Goal: Task Accomplishment & Management: Use online tool/utility

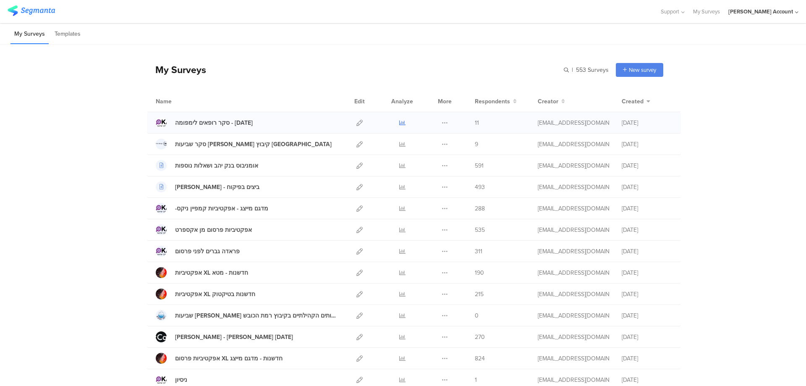
click at [399, 123] on icon at bounding box center [402, 123] width 6 height 6
click at [400, 120] on icon at bounding box center [402, 123] width 6 height 6
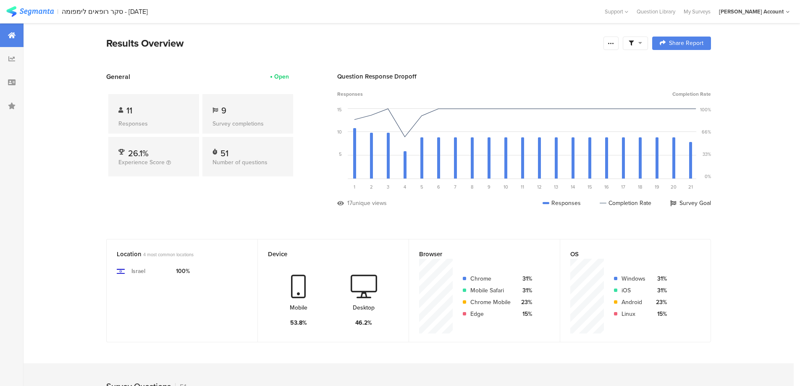
click at [640, 44] on span at bounding box center [635, 43] width 13 height 8
click at [679, 64] on span at bounding box center [678, 66] width 13 height 7
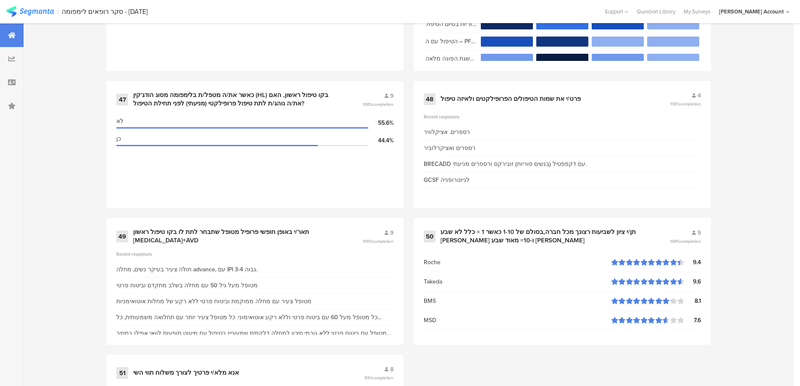
scroll to position [3584, 0]
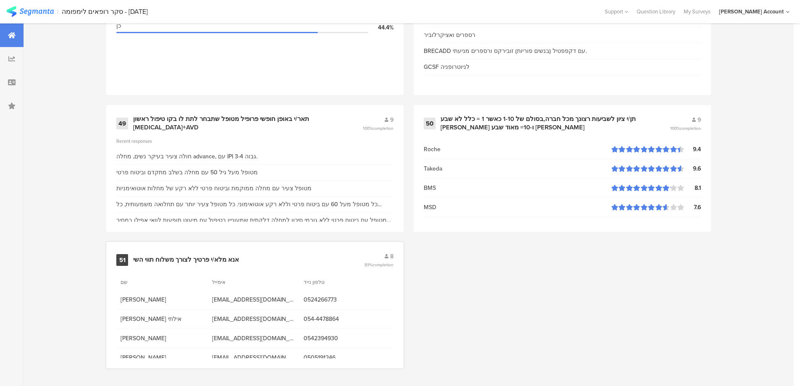
click at [213, 260] on div "אנא מלא/י פרטיך לצורך משלוח תווי השי" at bounding box center [186, 260] width 106 height 8
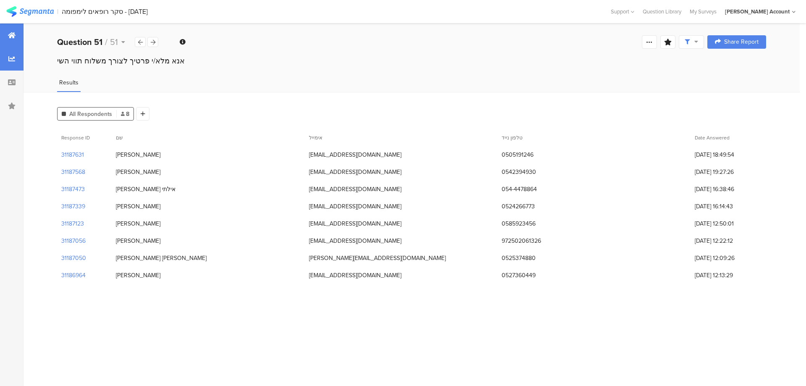
click at [10, 34] on icon at bounding box center [12, 35] width 8 height 7
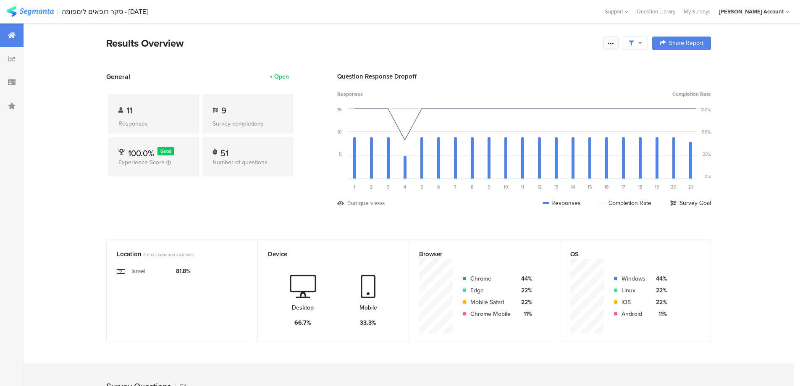
click at [614, 45] on icon at bounding box center [611, 43] width 7 height 7
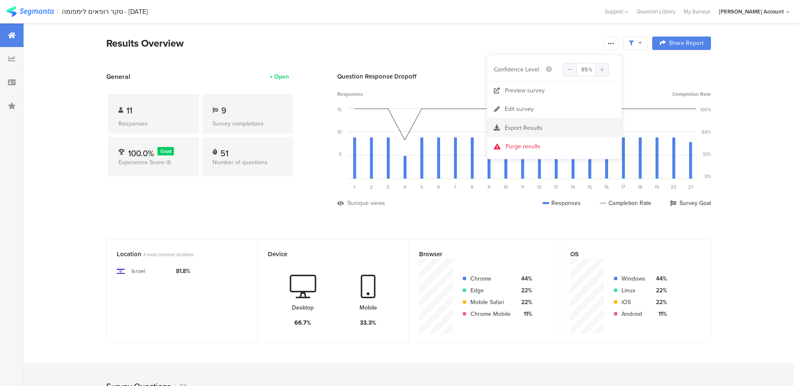
click at [534, 127] on span "Export Results" at bounding box center [524, 127] width 38 height 9
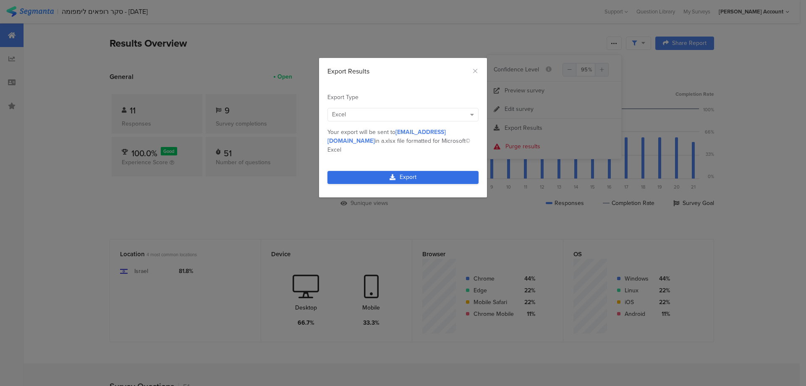
click at [448, 171] on link "Export" at bounding box center [402, 177] width 151 height 13
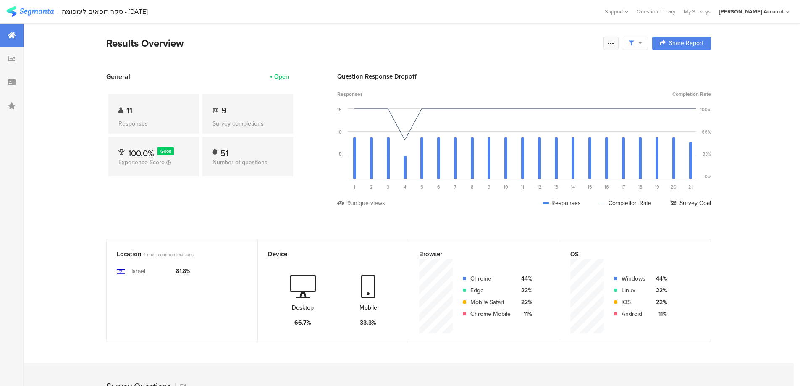
click at [610, 41] on div at bounding box center [610, 43] width 15 height 13
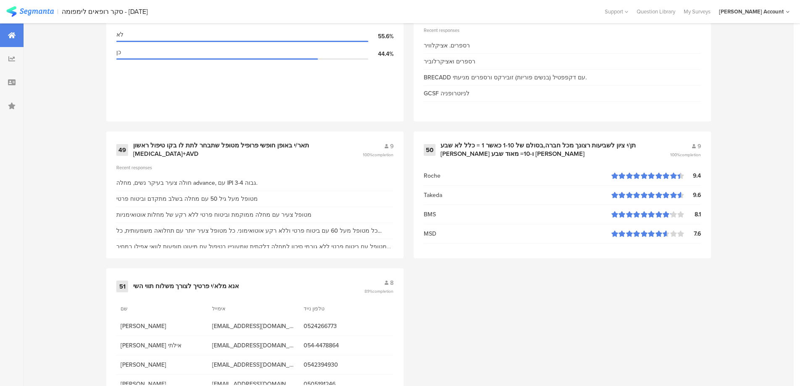
scroll to position [3584, 0]
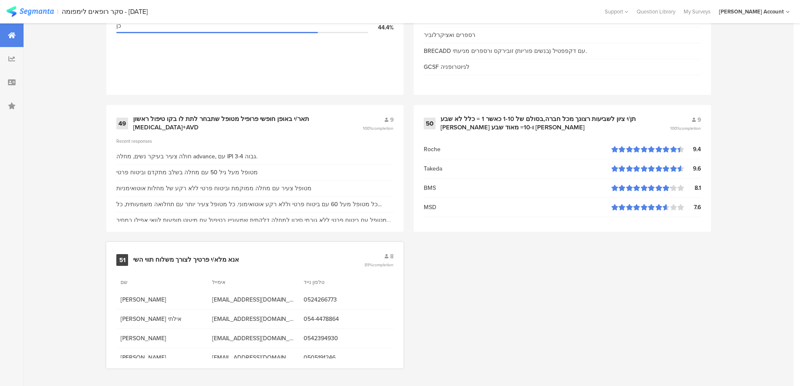
click at [189, 261] on div "אנא מלא/י פרטיך לצורך משלוח תווי השי" at bounding box center [186, 260] width 106 height 8
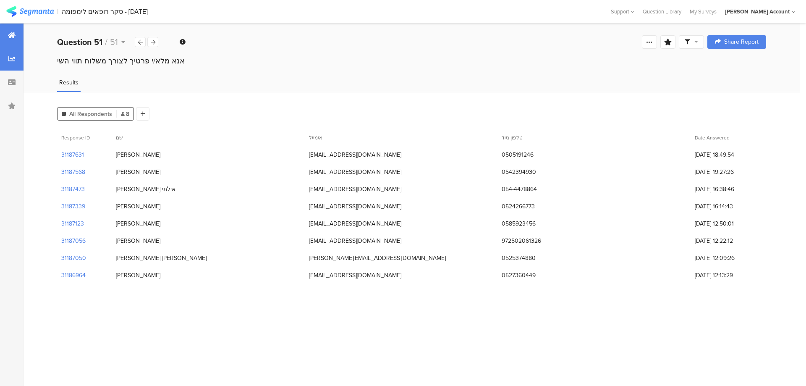
click at [7, 34] on div at bounding box center [12, 36] width 24 height 24
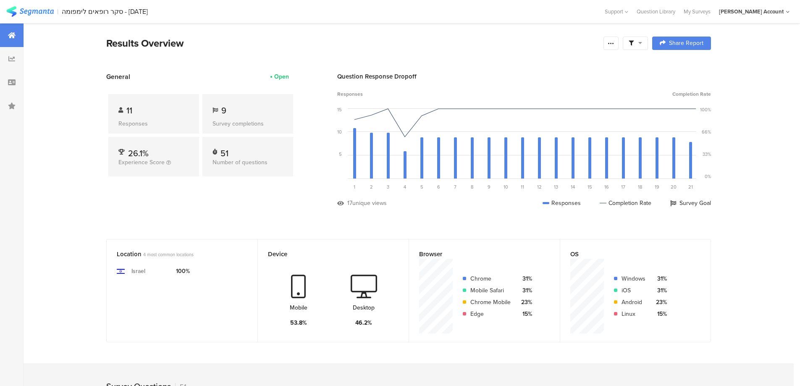
click at [638, 39] on div at bounding box center [635, 43] width 25 height 13
click at [681, 62] on div "Complete Responses Only" at bounding box center [639, 66] width 104 height 23
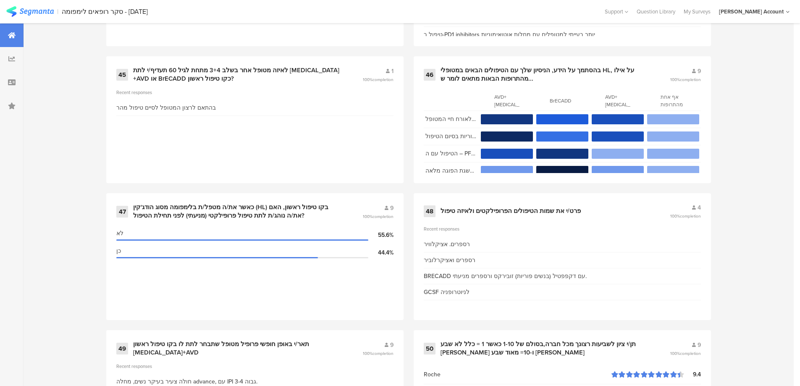
scroll to position [3584, 0]
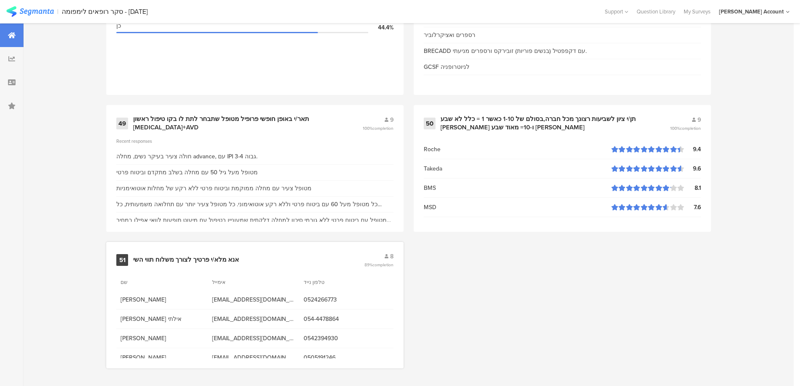
click at [219, 257] on div "אנא מלא/י פרטיך לצורך משלוח תווי השי" at bounding box center [186, 260] width 106 height 8
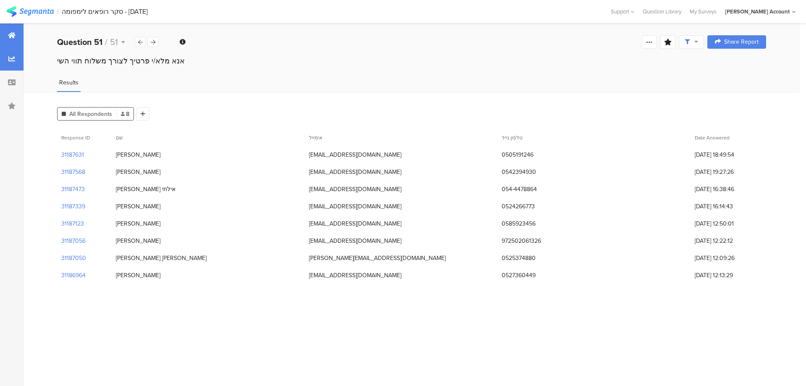
click at [12, 31] on div at bounding box center [12, 36] width 24 height 24
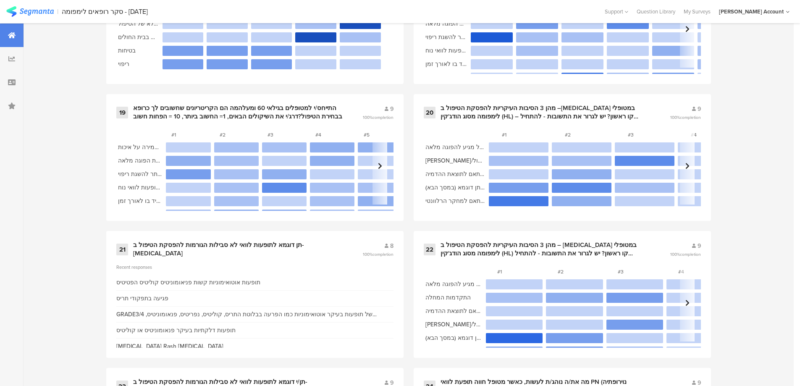
scroll to position [1679, 0]
